Goal: Find specific fact

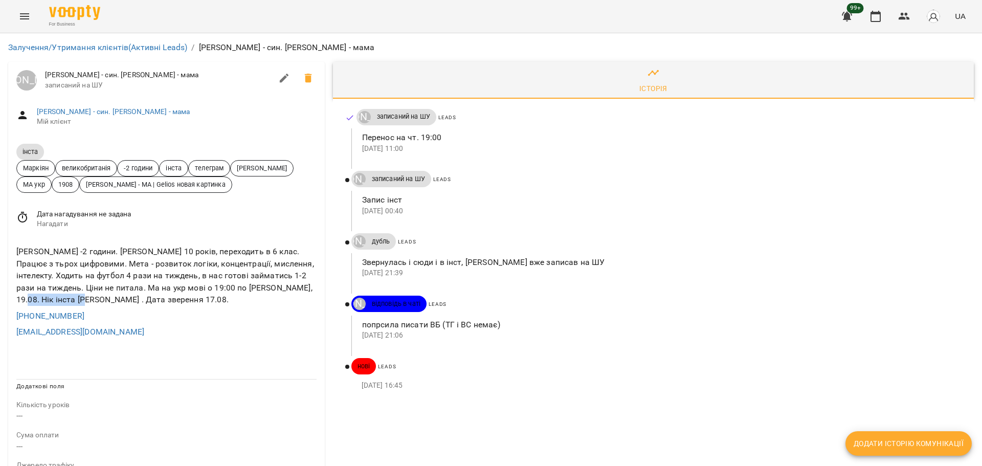
drag, startPoint x: 16, startPoint y: 299, endPoint x: 82, endPoint y: 302, distance: 66.0
click at [82, 302] on div "[PERSON_NAME] -2 години. [PERSON_NAME] 10 років, переходить в 6 клас. Працює з …" at bounding box center [166, 275] width 304 height 64
copy div "[PERSON_NAME]"
